Goal: Communication & Community: Answer question/provide support

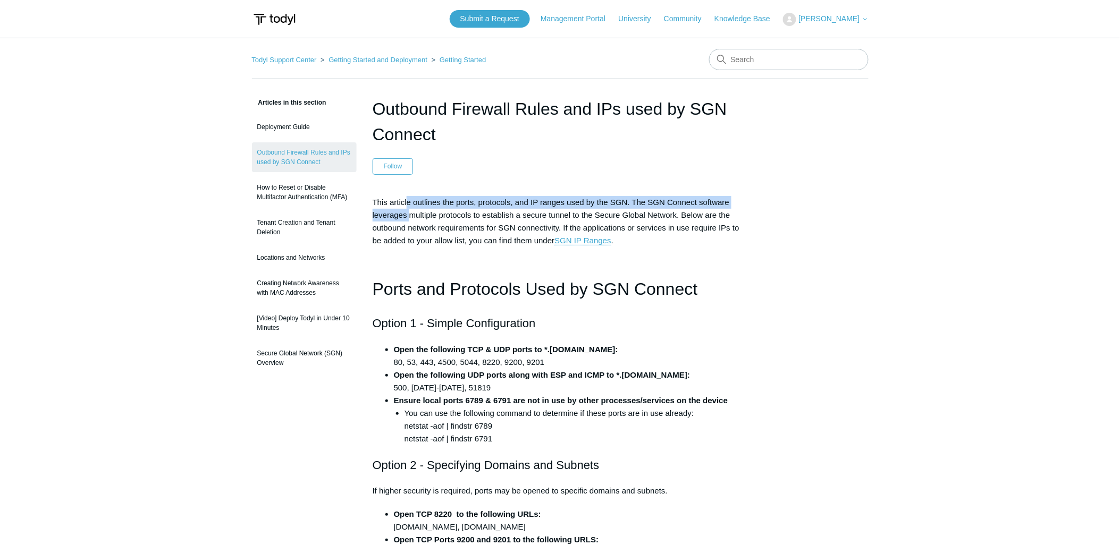
drag, startPoint x: 408, startPoint y: 206, endPoint x: 411, endPoint y: 210, distance: 5.6
click at [411, 210] on span "This article outlines the ports, protocols, and IP ranges used by the SGN. The …" at bounding box center [556, 222] width 367 height 48
click at [456, 141] on h1 "Outbound Firewall Rules and IPs used by SGN Connect" at bounding box center [560, 121] width 375 height 51
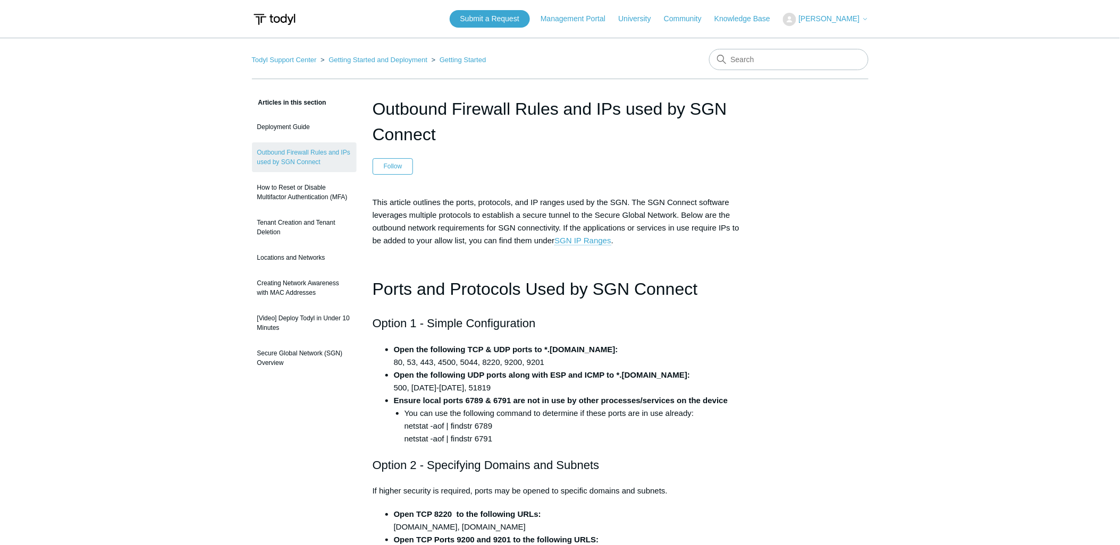
click at [491, 208] on p "This article outlines the ports, protocols, and IP ranges used by the SGN. The …" at bounding box center [560, 221] width 375 height 51
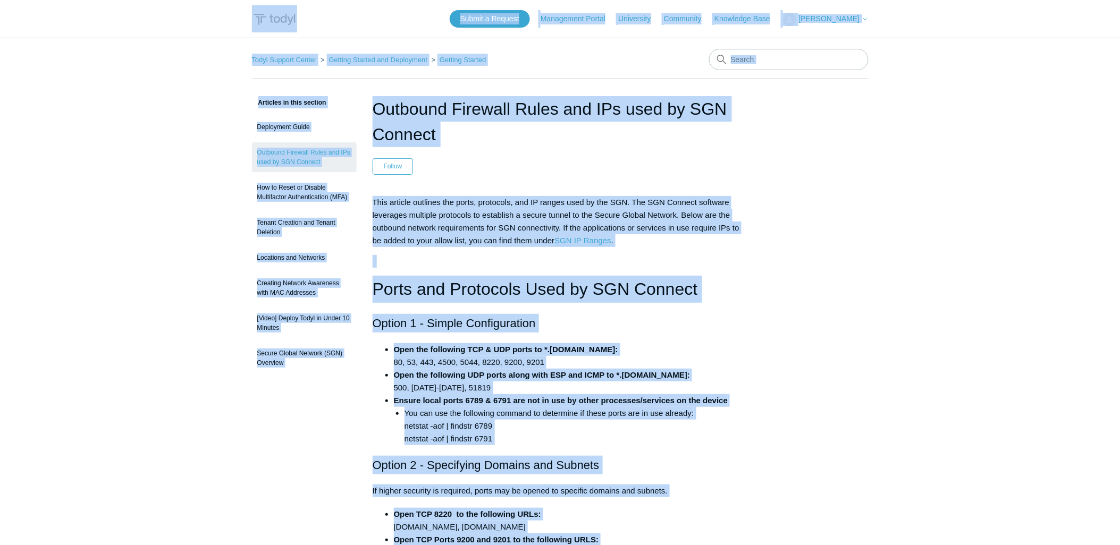
copy body "Skip to main content Submit a Request Management Portal University Community Kn…"
click at [487, 242] on span "This article outlines the ports, protocols, and IP ranges used by the SGN. The …" at bounding box center [556, 222] width 367 height 48
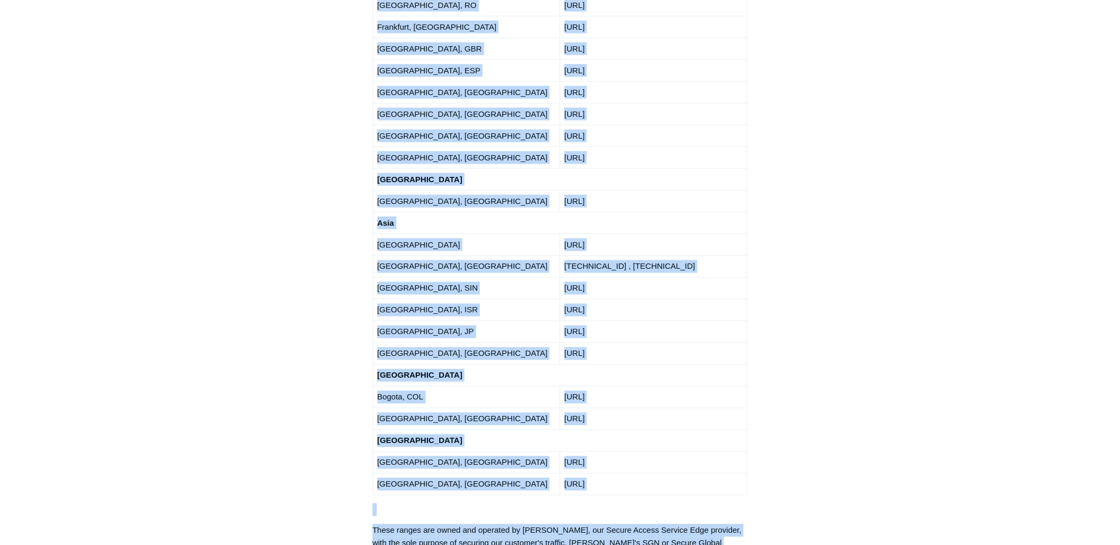
scroll to position [2218, 0]
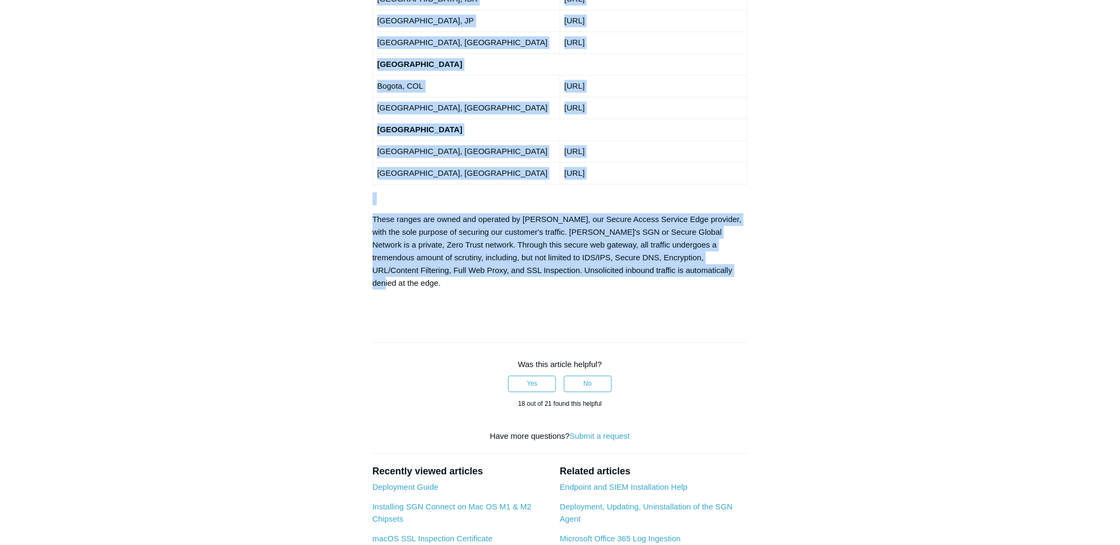
drag, startPoint x: 370, startPoint y: 199, endPoint x: 755, endPoint y: 65, distance: 407.4
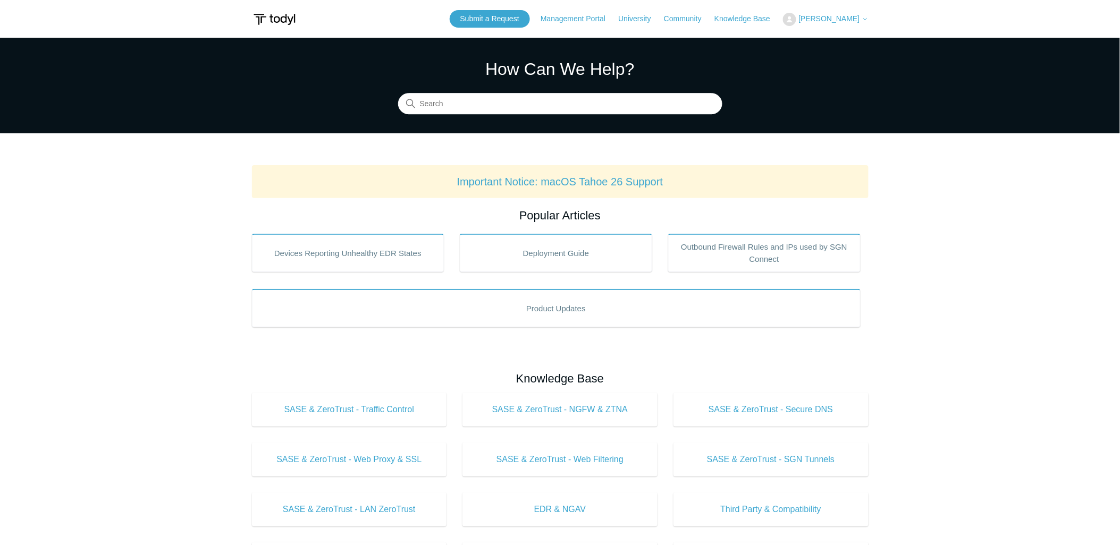
click at [825, 16] on span "[PERSON_NAME]" at bounding box center [828, 18] width 61 height 9
click at [831, 43] on link "My Support Requests" at bounding box center [835, 41] width 104 height 19
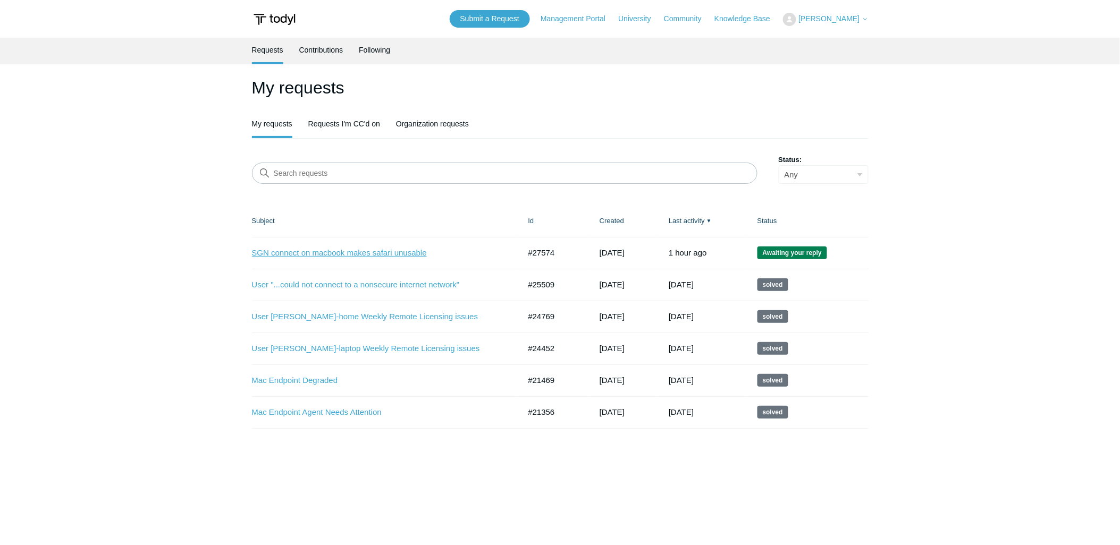
click at [408, 252] on link "SGN connect on macbook makes safari unusable" at bounding box center [378, 253] width 252 height 12
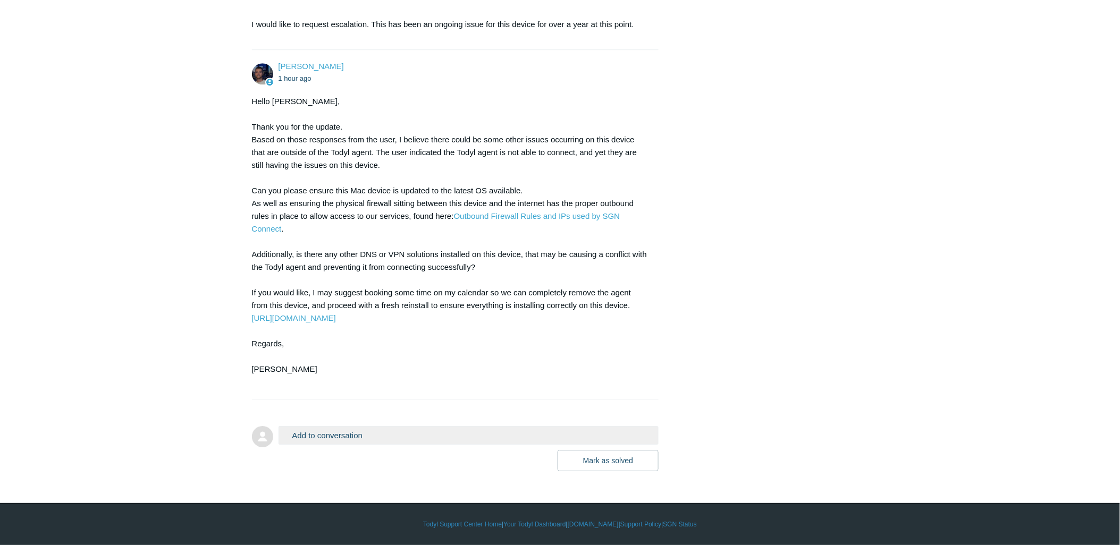
scroll to position [1149, 0]
click at [320, 429] on button "Add to conversation" at bounding box center [468, 435] width 381 height 19
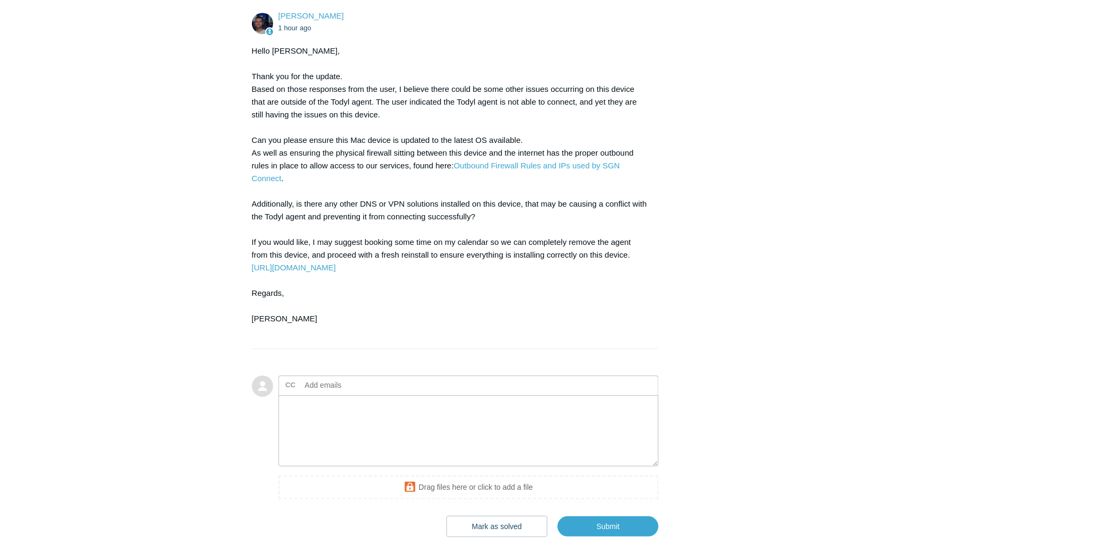
click at [349, 393] on input "text" at bounding box center [358, 385] width 114 height 16
type input "ali@performancecs.com"
click at [335, 467] on textarea "Add your reply" at bounding box center [468, 431] width 381 height 72
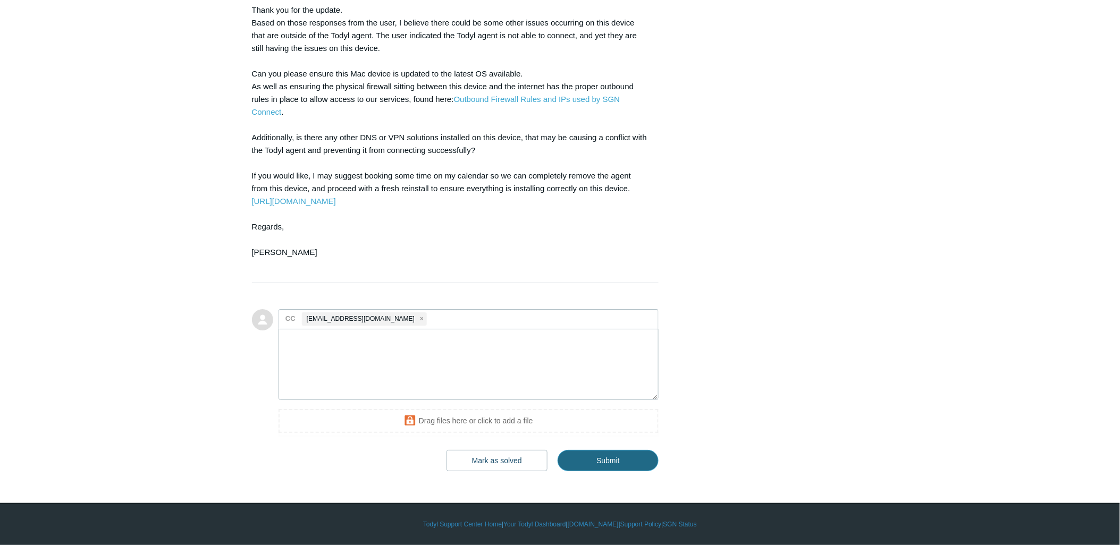
click at [592, 457] on input "Submit" at bounding box center [608, 460] width 101 height 21
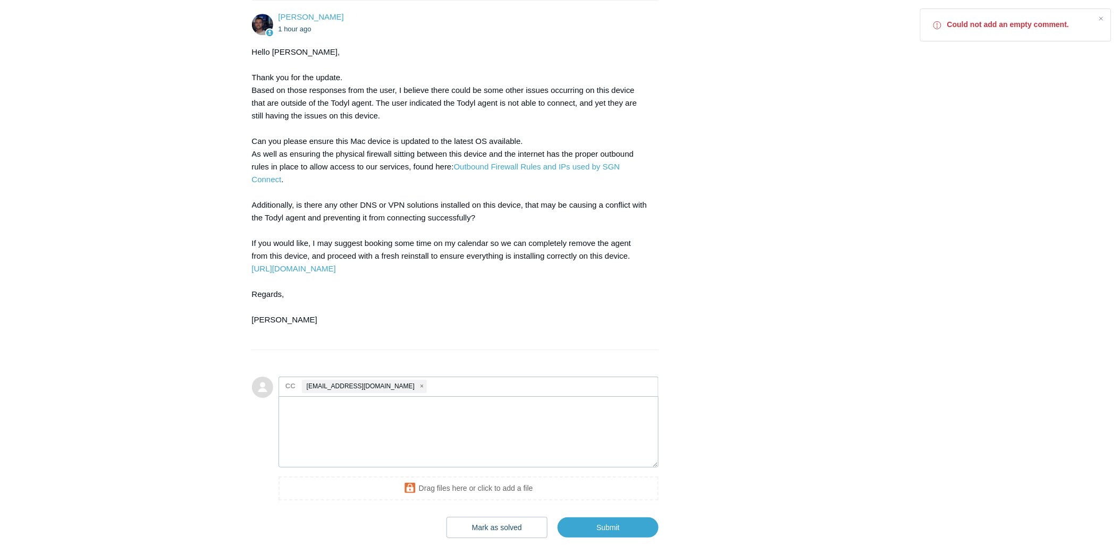
scroll to position [1207, 0]
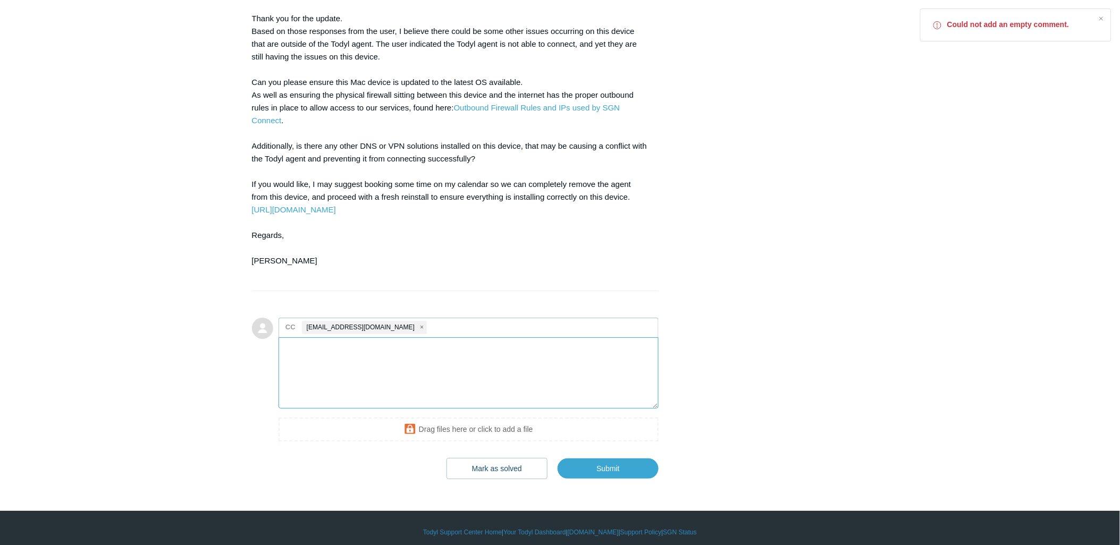
click at [437, 409] on textarea "Add your reply" at bounding box center [468, 373] width 381 height 72
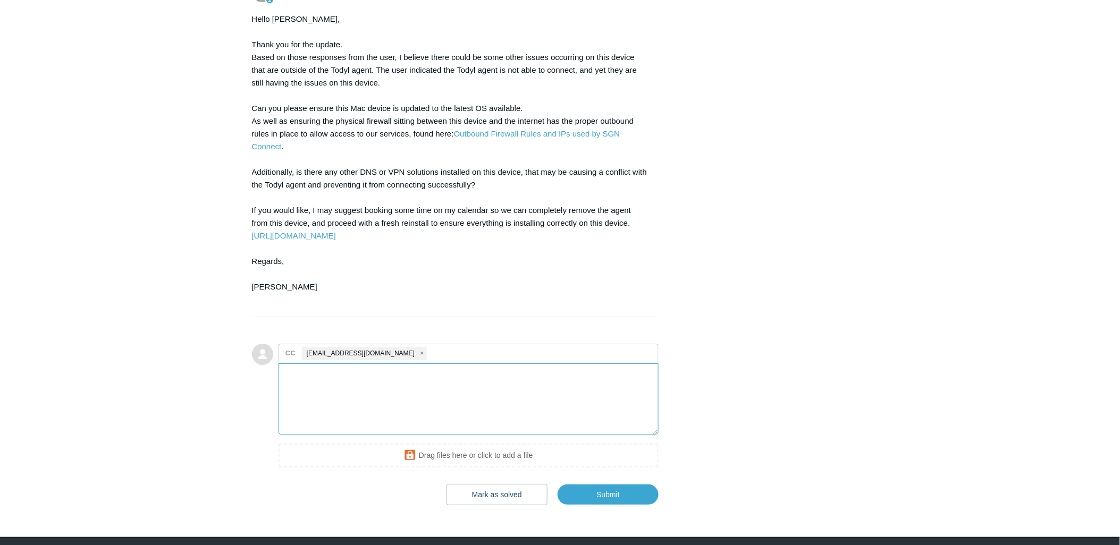
scroll to position [1240, 0]
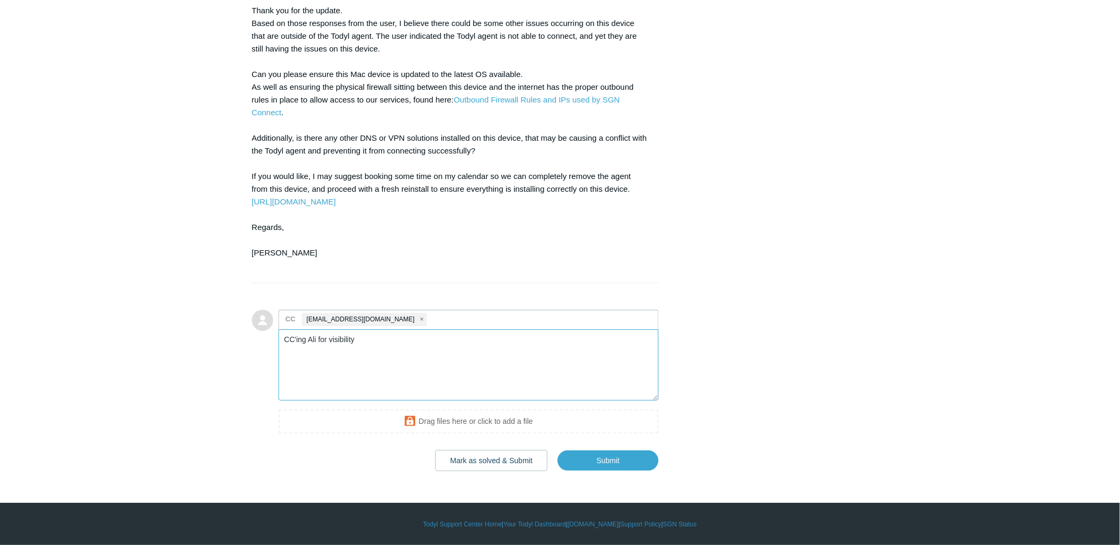
click at [383, 373] on textarea "CC'ing Ali for visibility" at bounding box center [468, 366] width 381 height 72
click at [450, 378] on textarea "CC'ing Ali for visibility." at bounding box center [468, 366] width 381 height 72
type textarea "CC'ing Ali for visibility."
click at [588, 471] on input "Submit" at bounding box center [608, 460] width 101 height 21
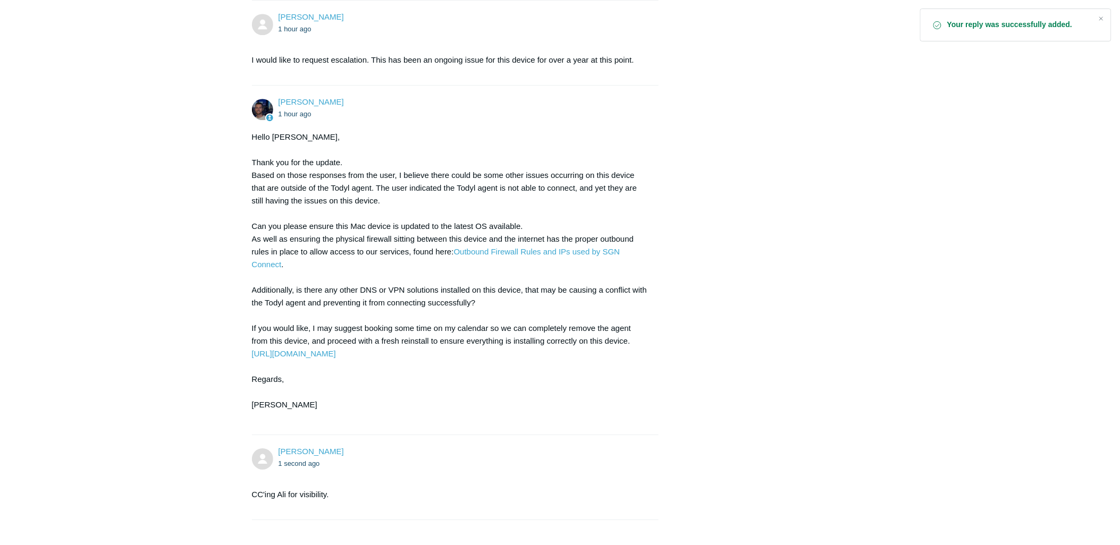
scroll to position [1234, 0]
